Goal: Information Seeking & Learning: Learn about a topic

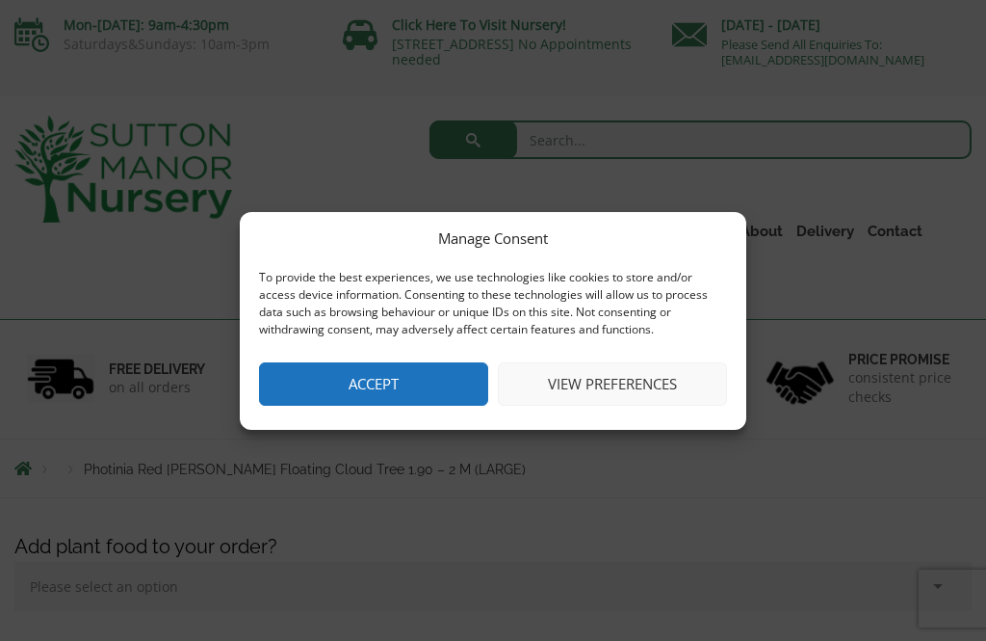
click at [622, 374] on button "View preferences" at bounding box center [612, 383] width 229 height 43
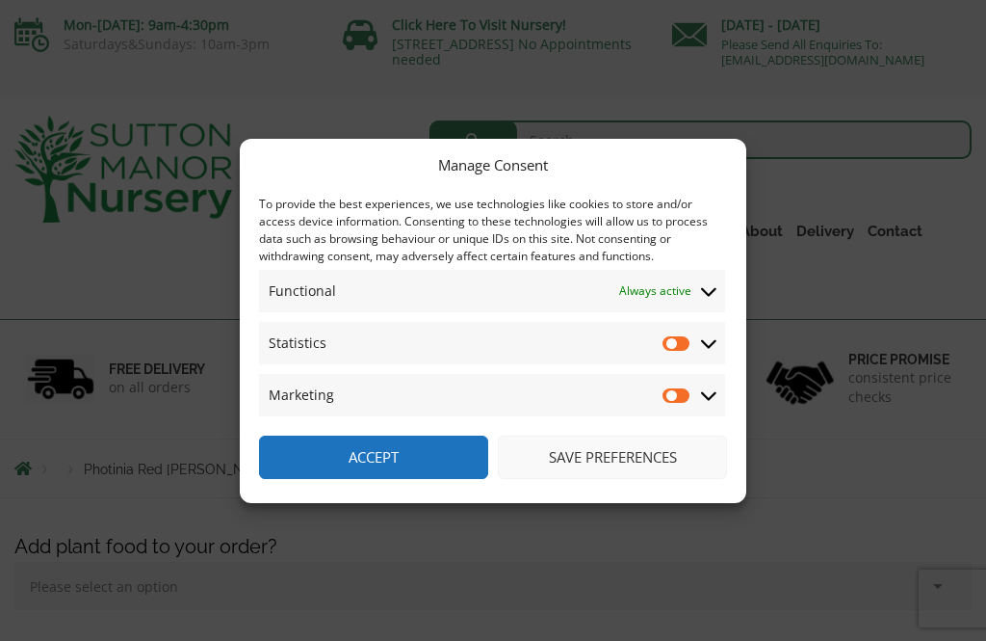
click at [680, 343] on input "Statistics" at bounding box center [677, 342] width 29 height 19
checkbox input "true"
click at [679, 397] on input "Marketing" at bounding box center [677, 394] width 29 height 19
click at [687, 397] on input "Marketing" at bounding box center [677, 394] width 29 height 19
checkbox input "false"
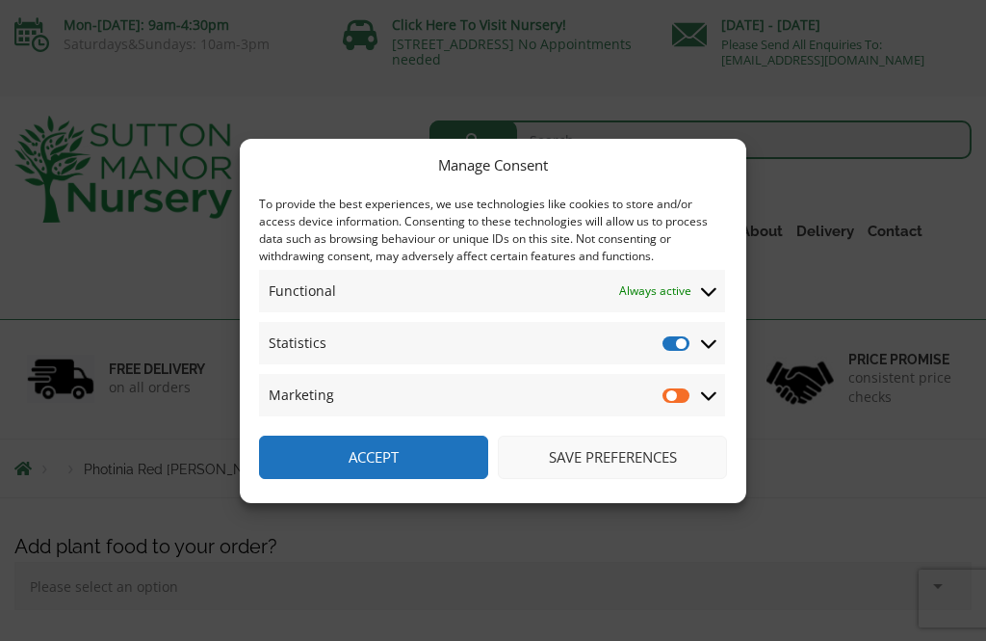
click at [688, 347] on input "Statistics" at bounding box center [677, 342] width 29 height 19
checkbox input "false"
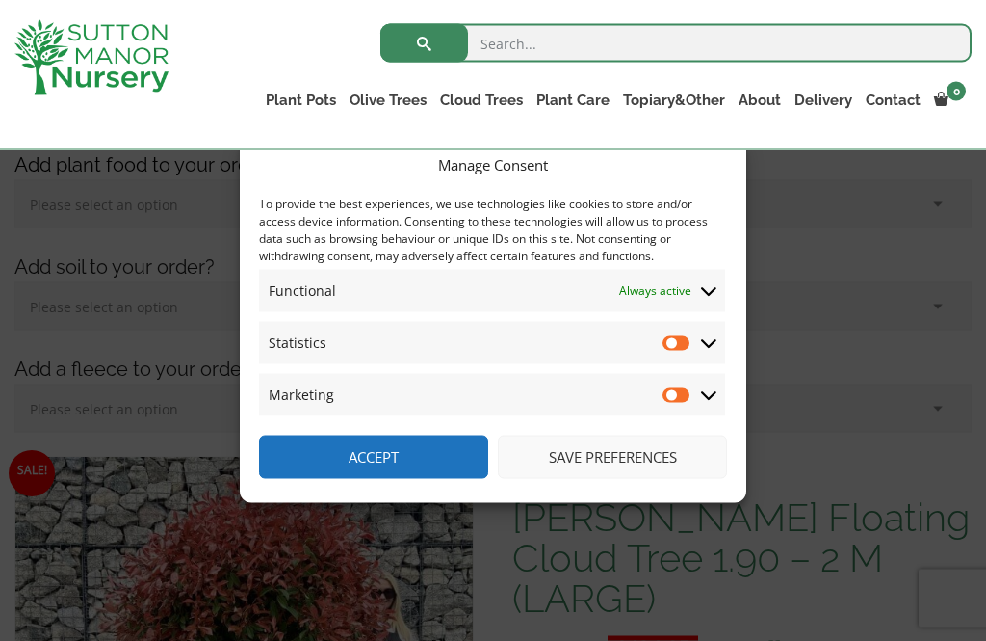
scroll to position [323, 0]
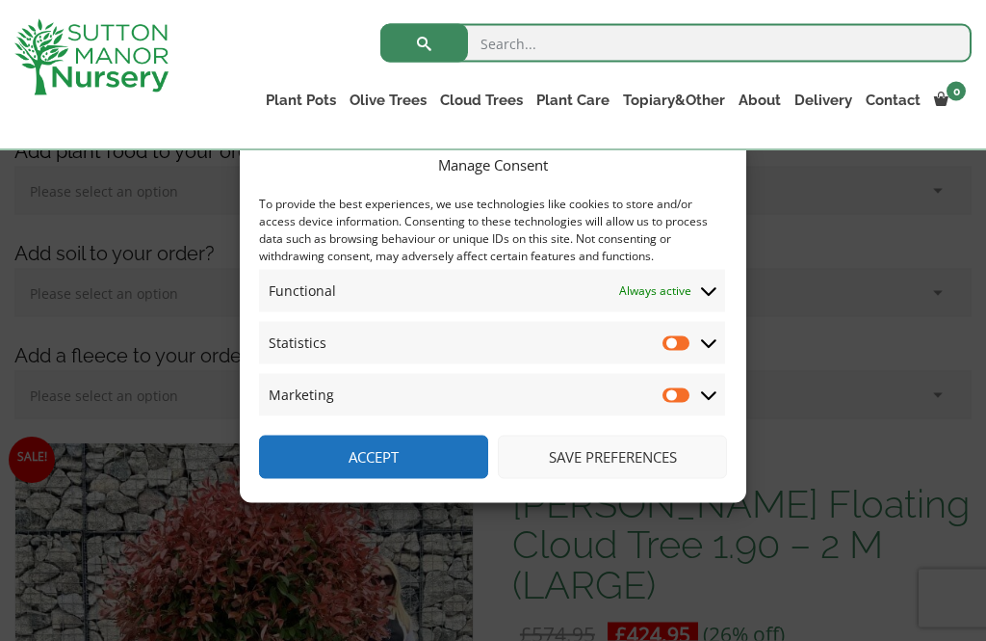
click at [647, 479] on button "Save preferences" at bounding box center [612, 456] width 229 height 43
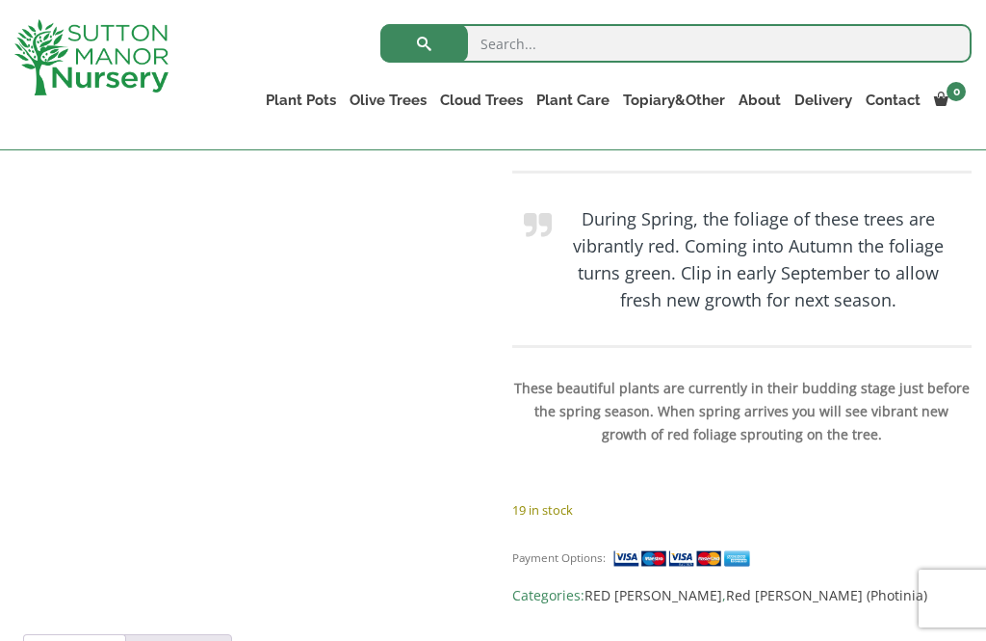
scroll to position [1226, 0]
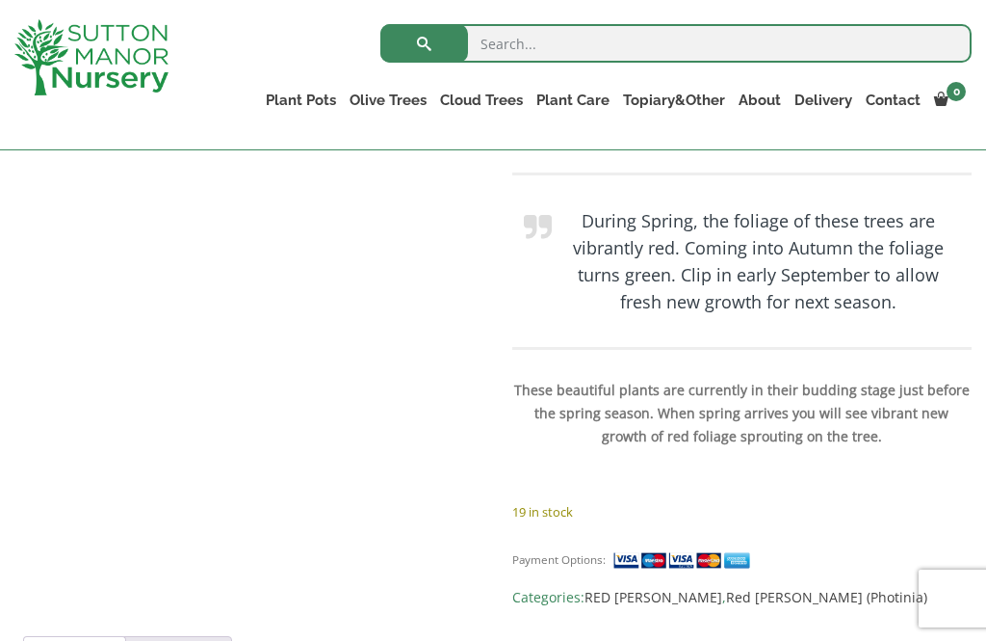
click at [804, 36] on input "search" at bounding box center [677, 43] width 592 height 39
type input "Fruit trees"
click at [424, 43] on button "submit" at bounding box center [425, 43] width 88 height 39
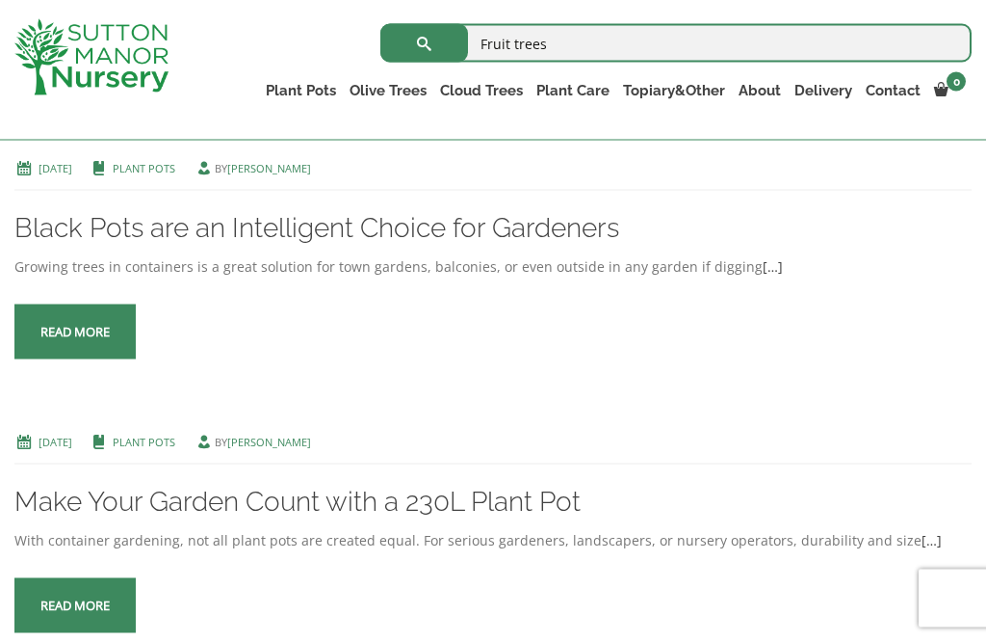
scroll to position [2240, 0]
click at [75, 331] on span at bounding box center [75, 331] width 0 height 0
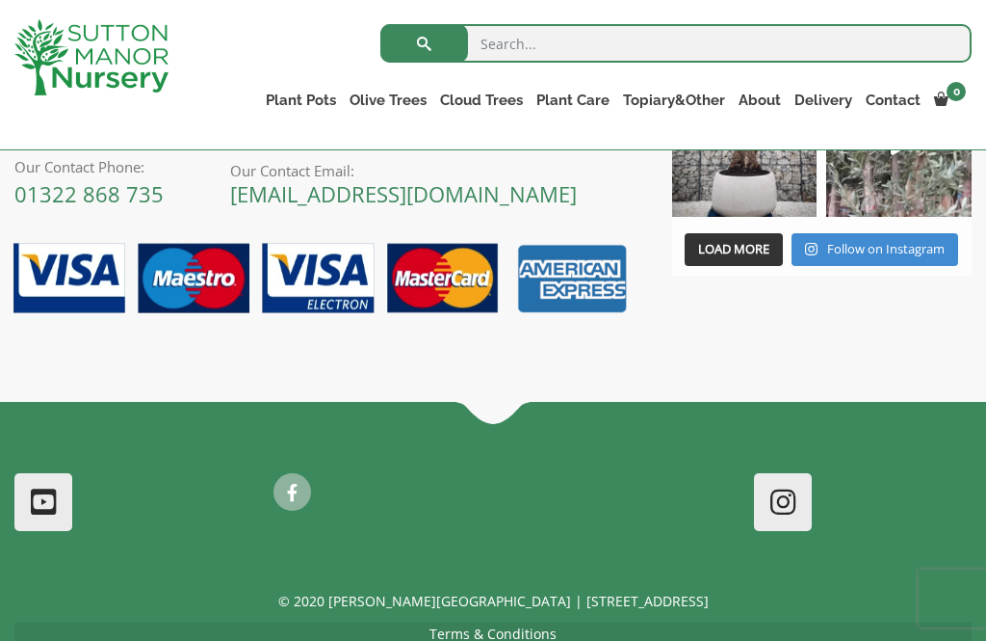
scroll to position [2320, 0]
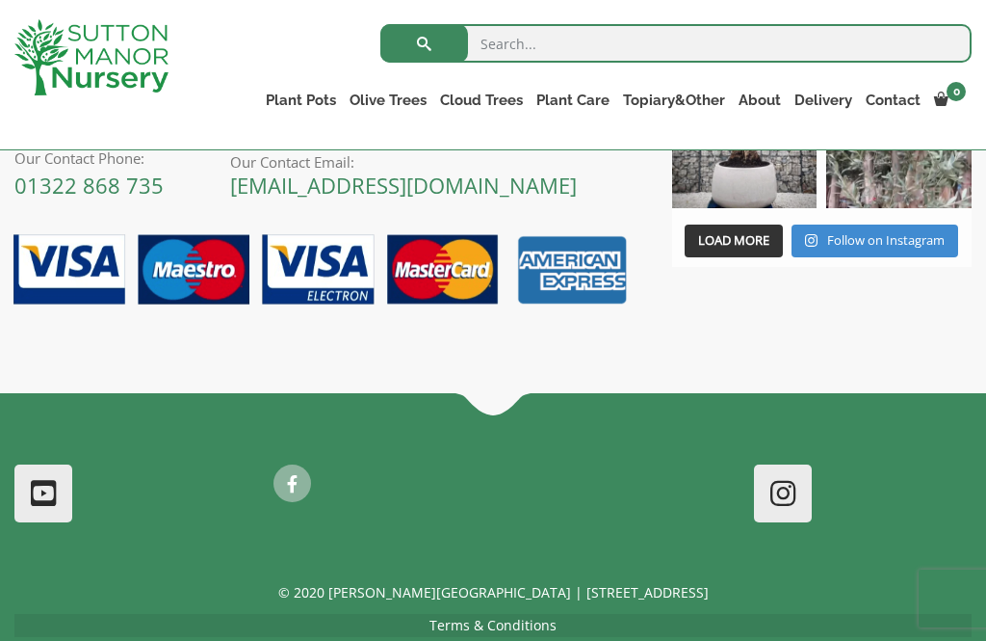
click at [735, 39] on input "search" at bounding box center [677, 43] width 592 height 39
type input "Mature fruit trees in pots"
click at [424, 43] on button "submit" at bounding box center [425, 43] width 88 height 39
